Goal: Information Seeking & Learning: Learn about a topic

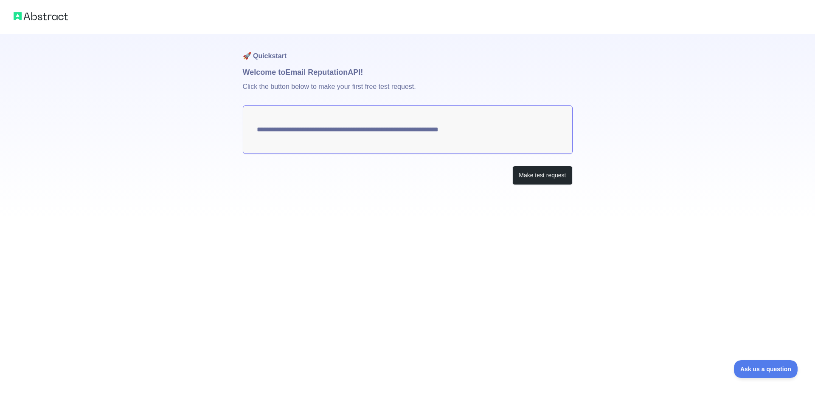
click at [341, 132] on textarea "**********" at bounding box center [408, 129] width 330 height 48
click at [530, 175] on button "Make test request" at bounding box center [543, 175] width 60 height 19
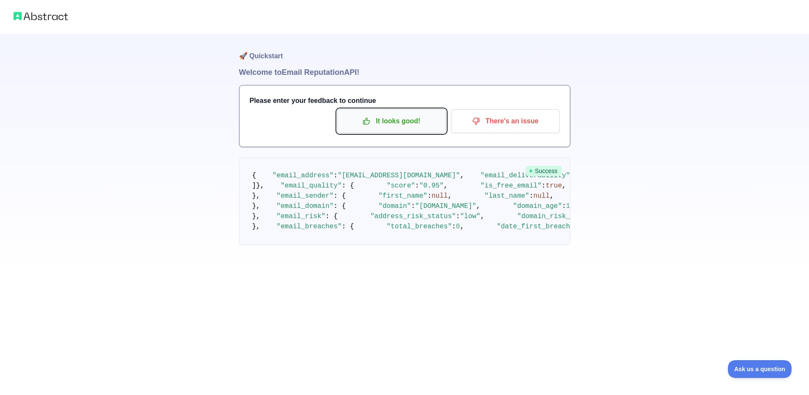
click at [393, 123] on p "It looks good!" at bounding box center [392, 121] width 96 height 14
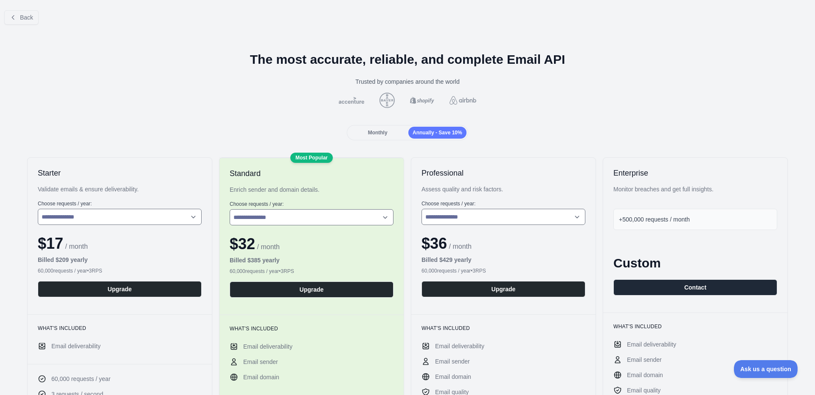
click at [395, 131] on div "Monthly" at bounding box center [378, 133] width 58 height 12
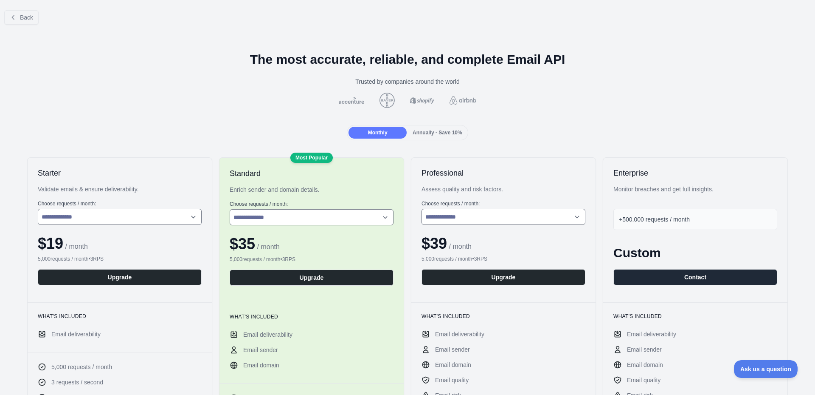
click at [424, 131] on span "Annually - Save 10%" at bounding box center [438, 133] width 50 height 6
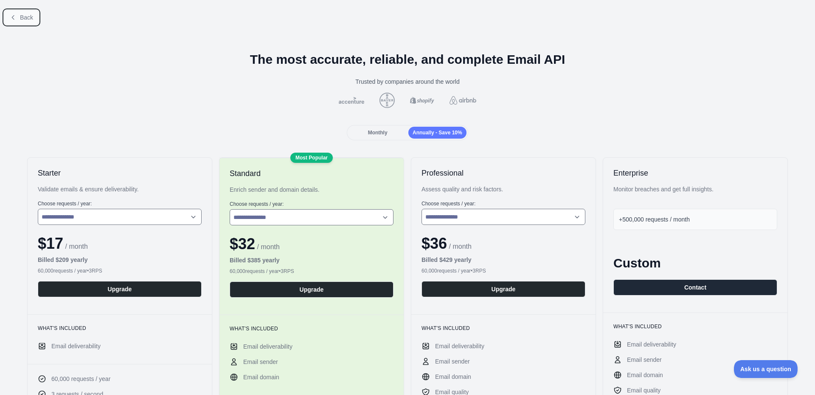
click at [8, 14] on button "Back" at bounding box center [21, 17] width 34 height 14
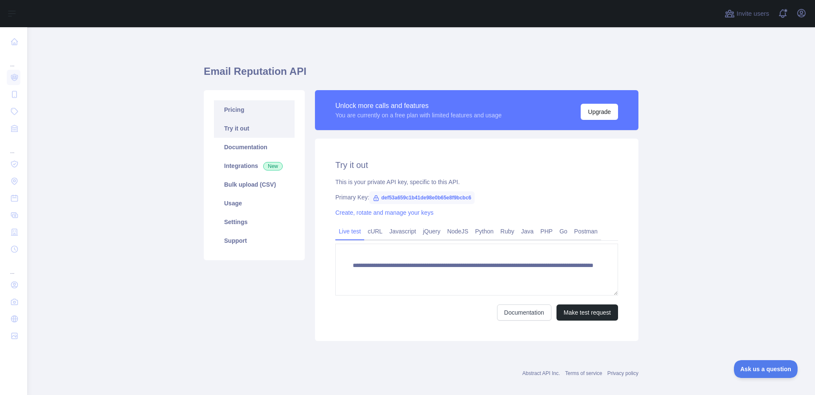
click at [237, 107] on link "Pricing" at bounding box center [254, 109] width 81 height 19
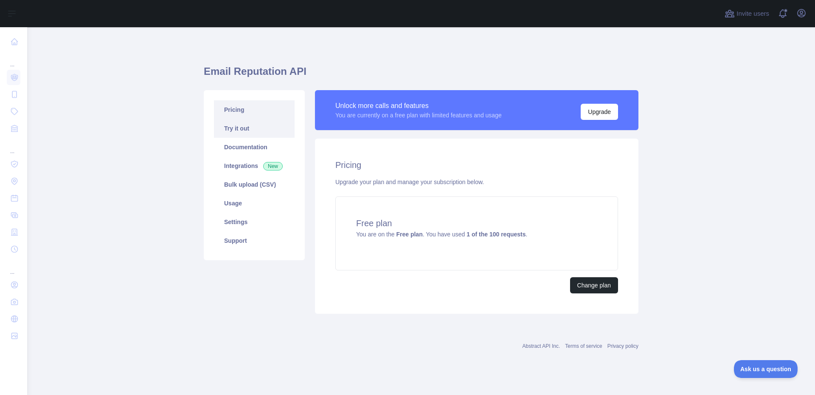
click at [231, 124] on link "Try it out" at bounding box center [254, 128] width 81 height 19
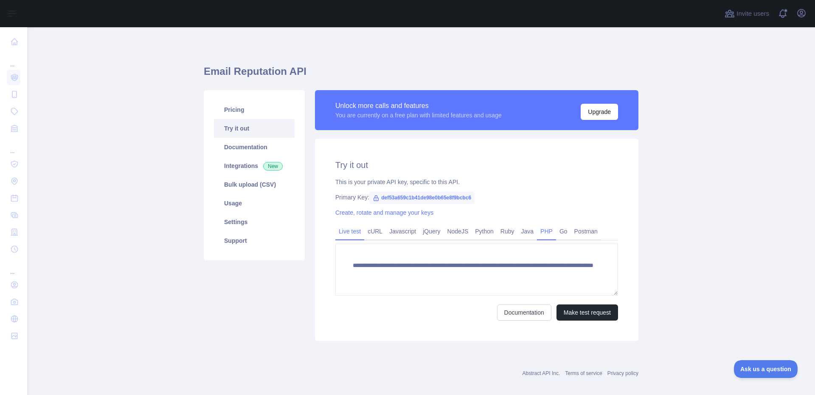
click at [540, 230] on link "PHP" at bounding box center [546, 231] width 19 height 14
